Goal: Information Seeking & Learning: Learn about a topic

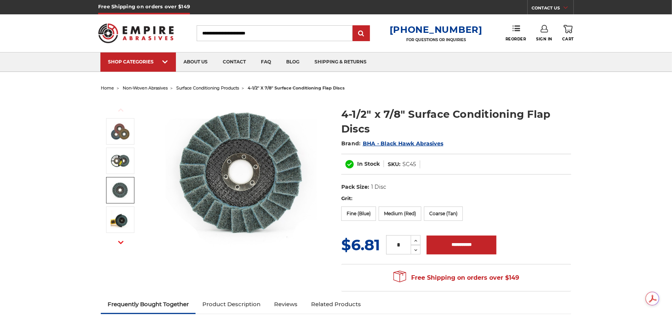
click at [126, 193] on img at bounding box center [120, 190] width 19 height 19
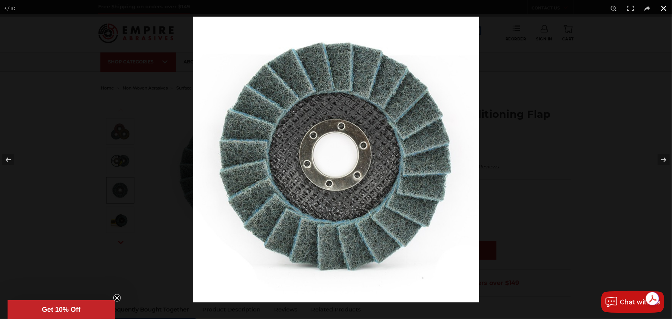
click at [660, 11] on button at bounding box center [664, 8] width 17 height 17
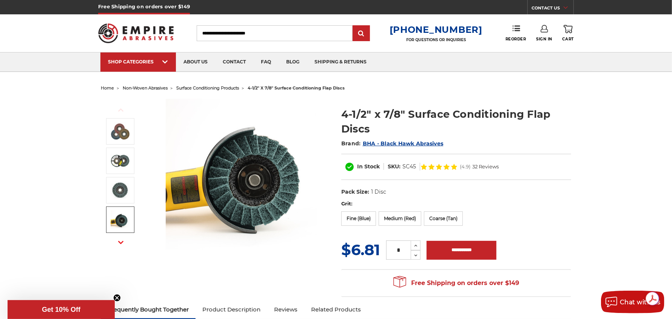
click at [122, 223] on img at bounding box center [120, 219] width 19 height 19
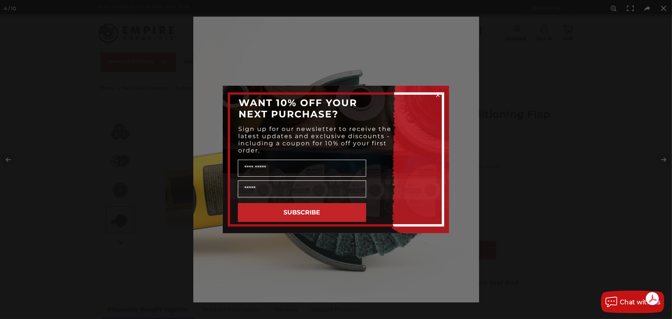
click at [421, 157] on div "Name" at bounding box center [335, 167] width 211 height 23
click at [438, 92] on circle "Close dialog" at bounding box center [438, 95] width 7 height 7
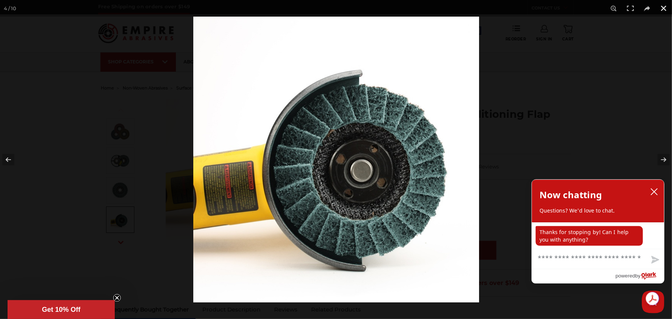
click at [664, 8] on button at bounding box center [664, 8] width 17 height 17
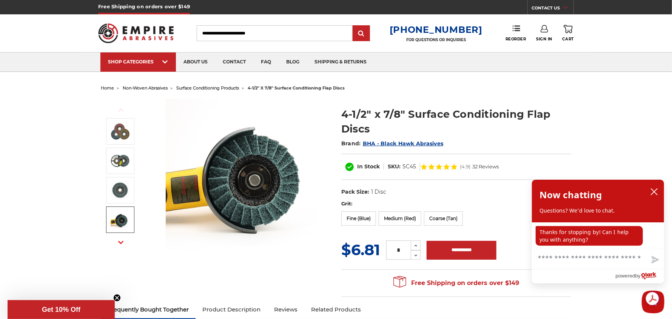
click at [122, 242] on use "button" at bounding box center [120, 242] width 5 height 3
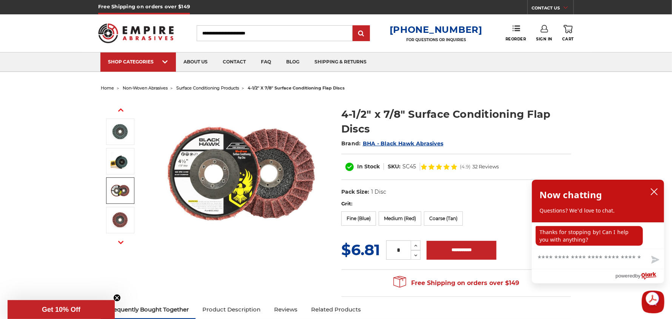
click at [123, 197] on img at bounding box center [120, 190] width 19 height 19
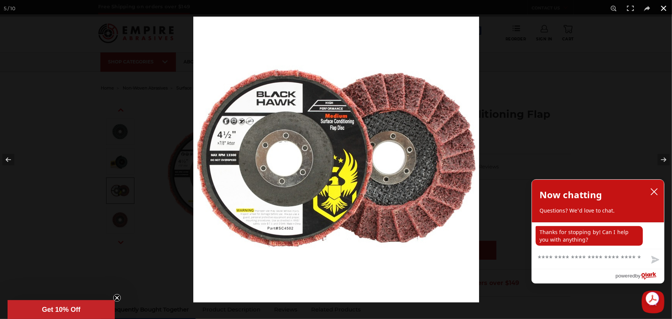
click at [667, 8] on button at bounding box center [664, 8] width 17 height 17
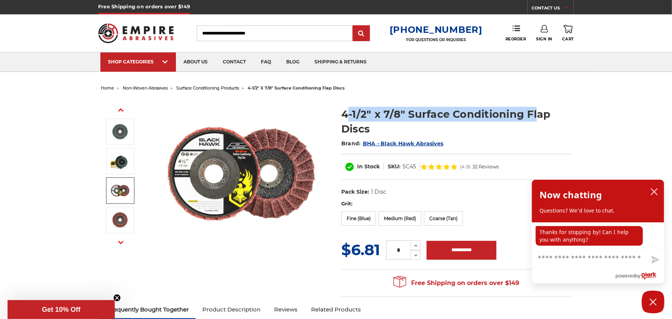
drag, startPoint x: 346, startPoint y: 116, endPoint x: 533, endPoint y: 116, distance: 187.7
click at [537, 116] on h1 "4-1/2" x 7/8" Surface Conditioning Flap Discs" at bounding box center [456, 121] width 230 height 29
